Goal: Check status: Check status

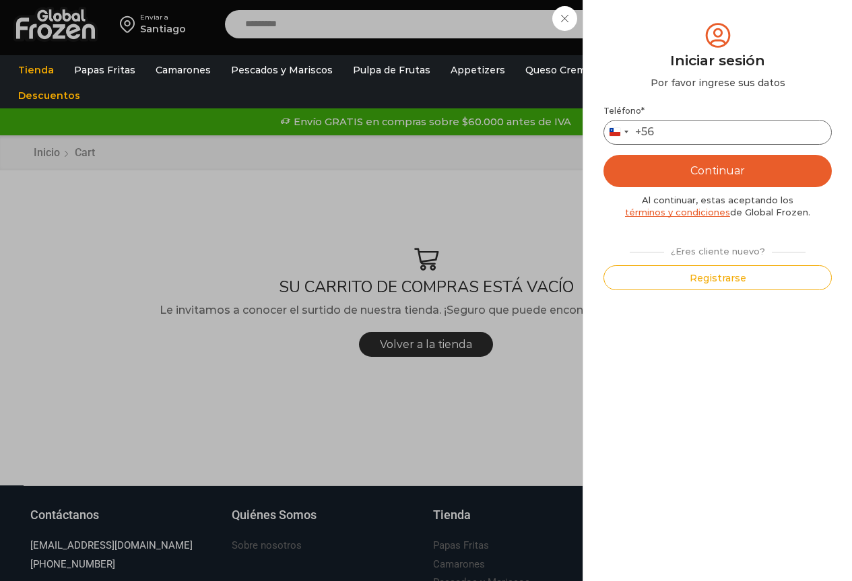
click at [685, 131] on input "Teléfono *" at bounding box center [717, 132] width 228 height 25
type input "*********"
click at [603, 155] on button "Continuar" at bounding box center [717, 171] width 228 height 32
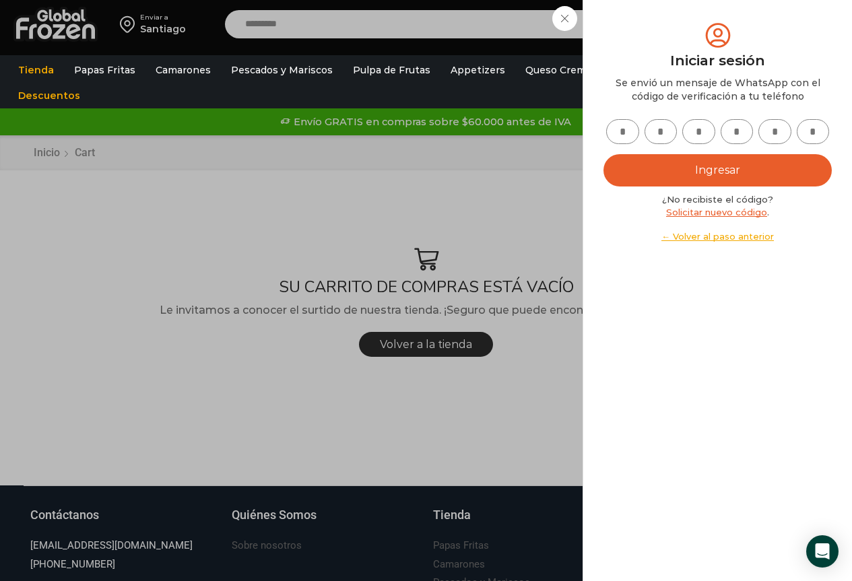
click at [622, 135] on input "text" at bounding box center [622, 131] width 33 height 25
type input "*"
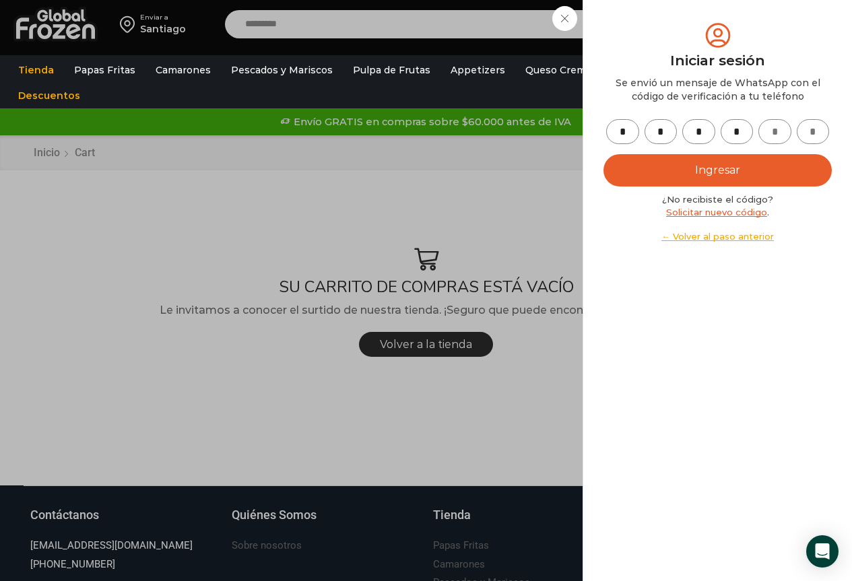
type input "*"
click at [669, 163] on button "Ingresar" at bounding box center [717, 170] width 228 height 32
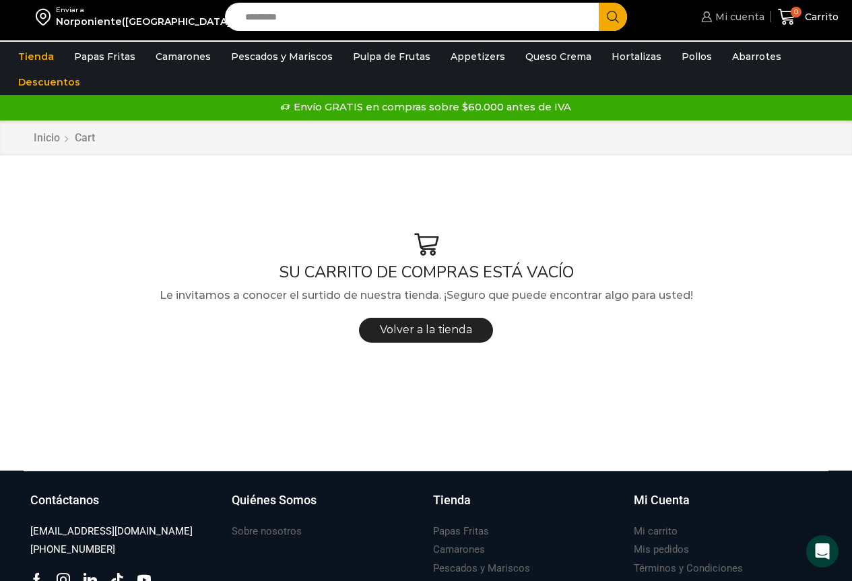
click at [738, 13] on span "Mi cuenta" at bounding box center [738, 16] width 53 height 13
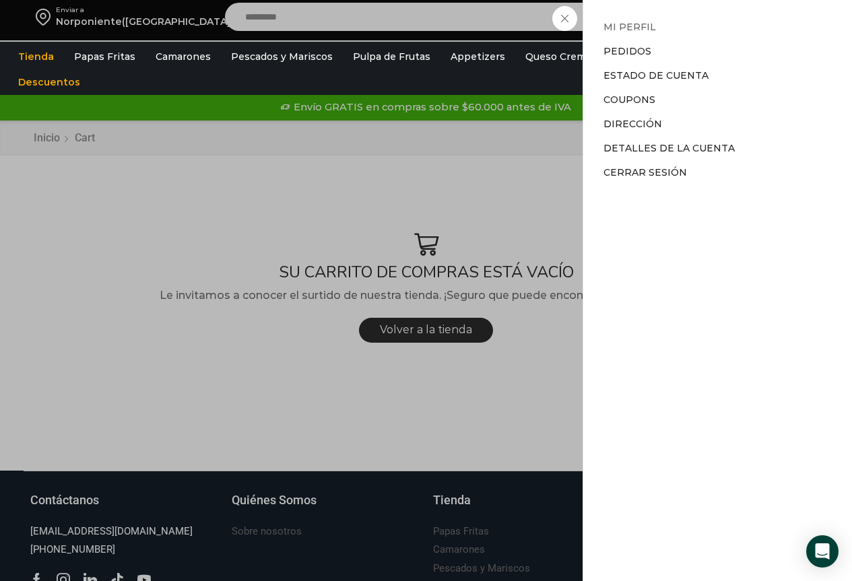
click at [624, 25] on link "Mi perfil" at bounding box center [629, 27] width 53 height 12
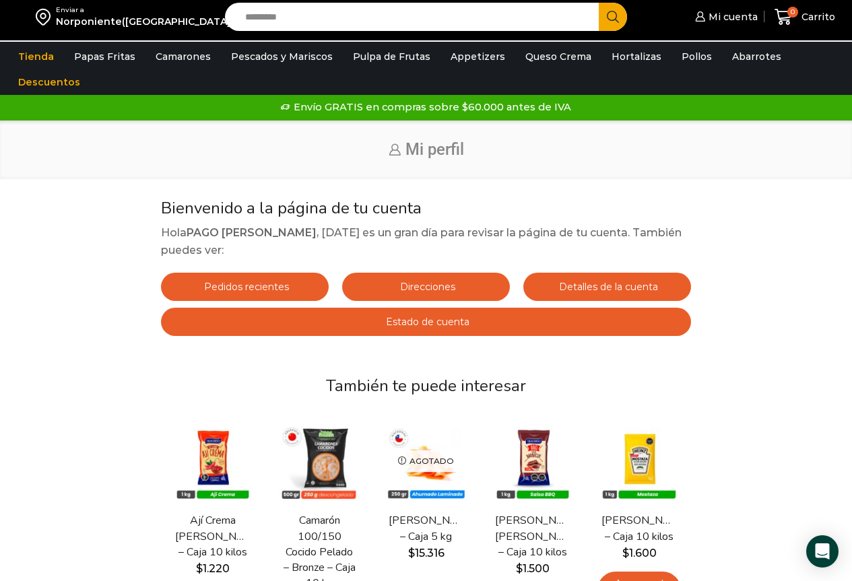
click at [401, 313] on link "Estado de cuenta" at bounding box center [426, 322] width 530 height 28
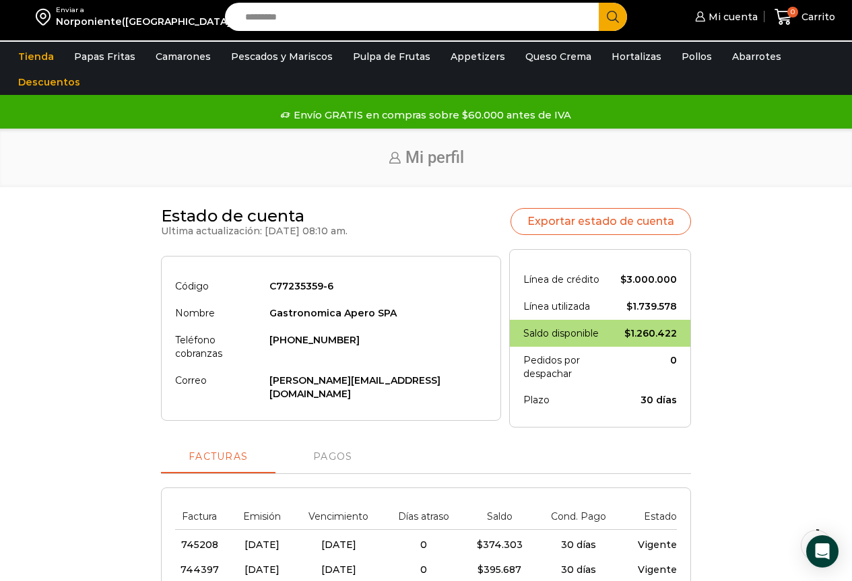
scroll to position [202, 0]
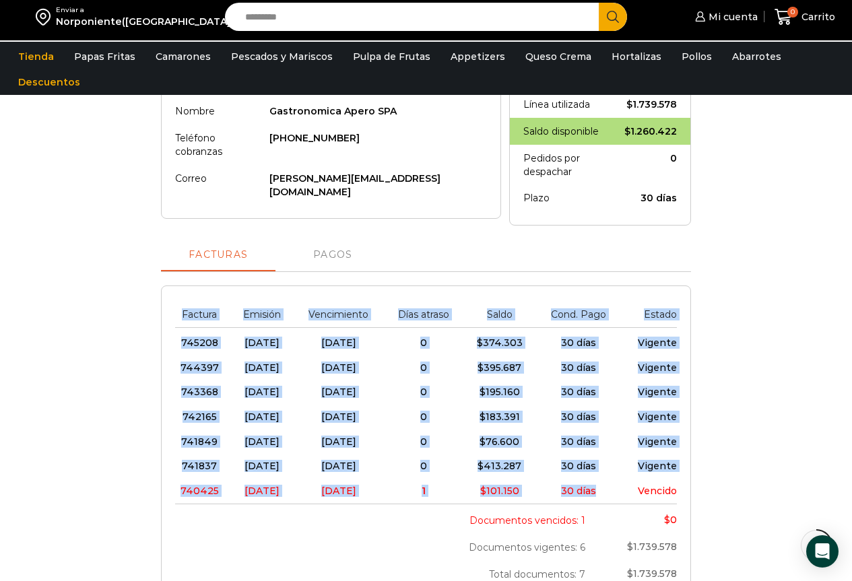
drag, startPoint x: 223, startPoint y: 492, endPoint x: 623, endPoint y: 491, distance: 399.9
click at [622, 491] on div "Factura Emisión Vencimiento Días atraso Saldo Cond. Pago Estado 745208 26/09/20…" at bounding box center [426, 443] width 530 height 316
click at [331, 263] on link "Pagos" at bounding box center [332, 255] width 114 height 32
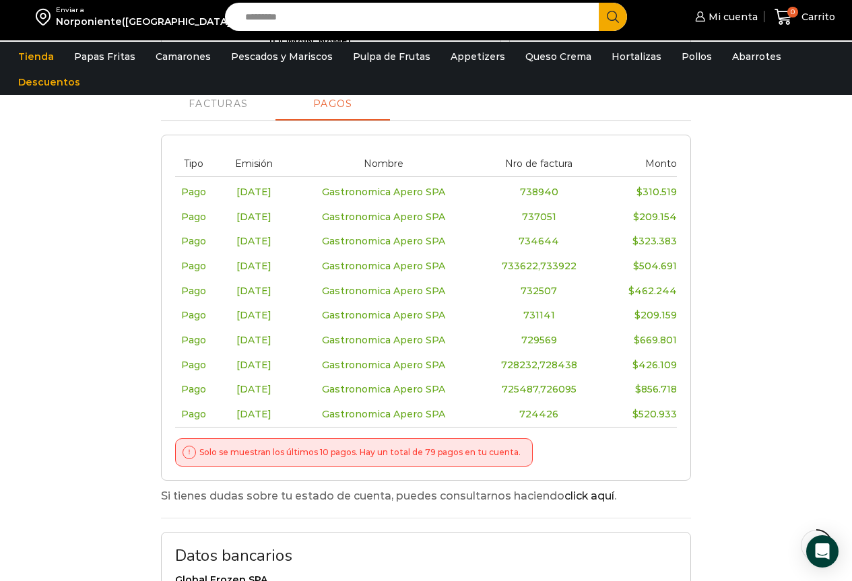
scroll to position [269, 0]
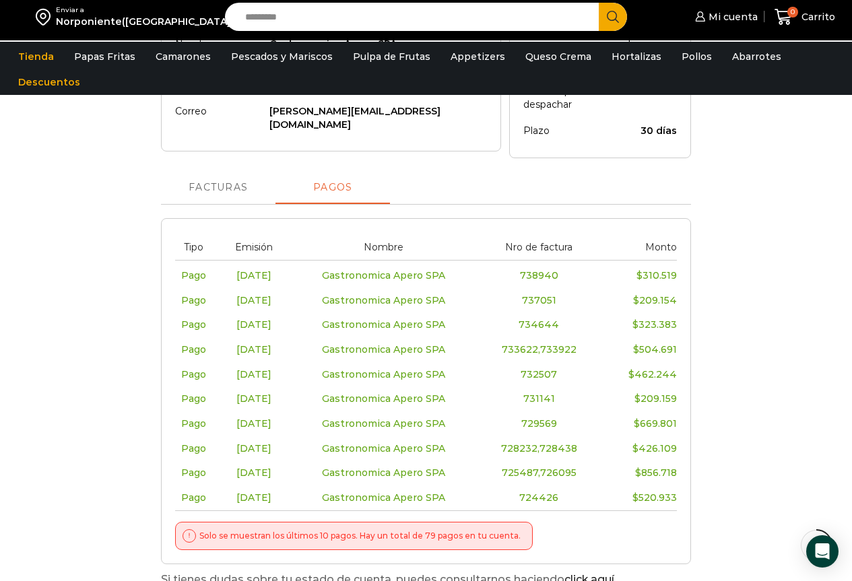
click at [208, 190] on span "Facturas" at bounding box center [218, 187] width 59 height 11
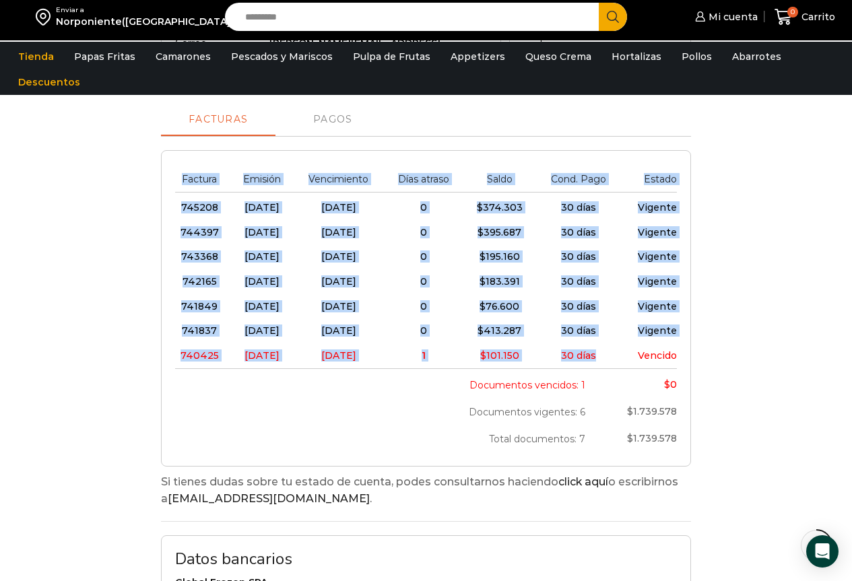
scroll to position [337, 0]
